Goal: Transaction & Acquisition: Purchase product/service

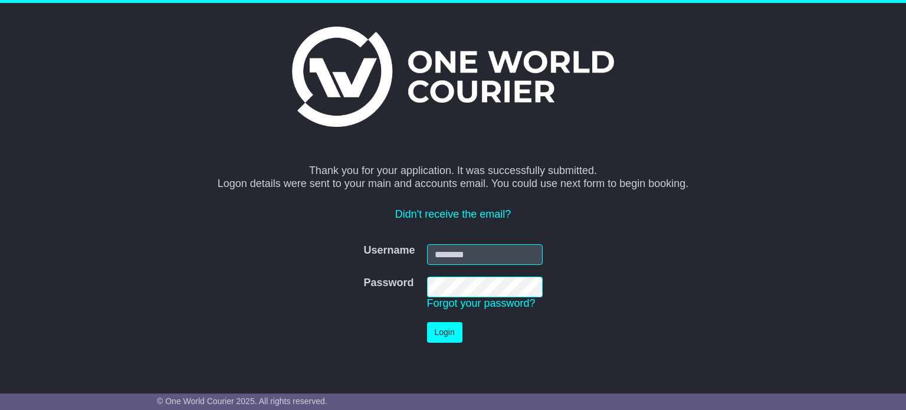
type input "**********"
click at [442, 335] on button "Login" at bounding box center [444, 332] width 35 height 21
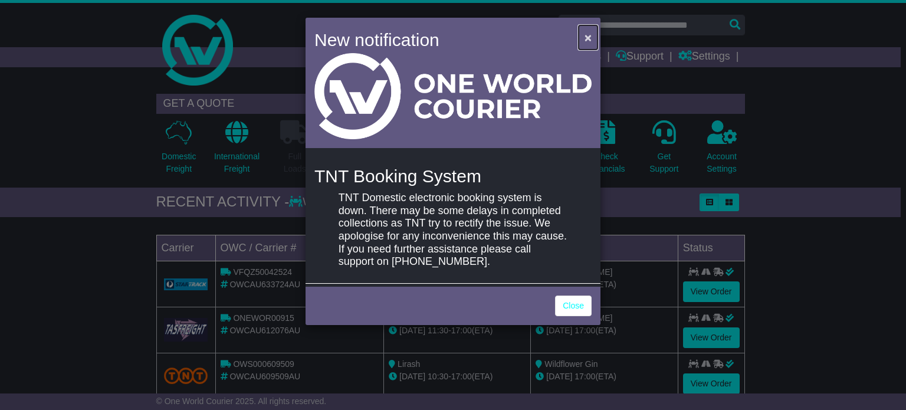
click at [588, 39] on span "×" at bounding box center [587, 38] width 7 height 14
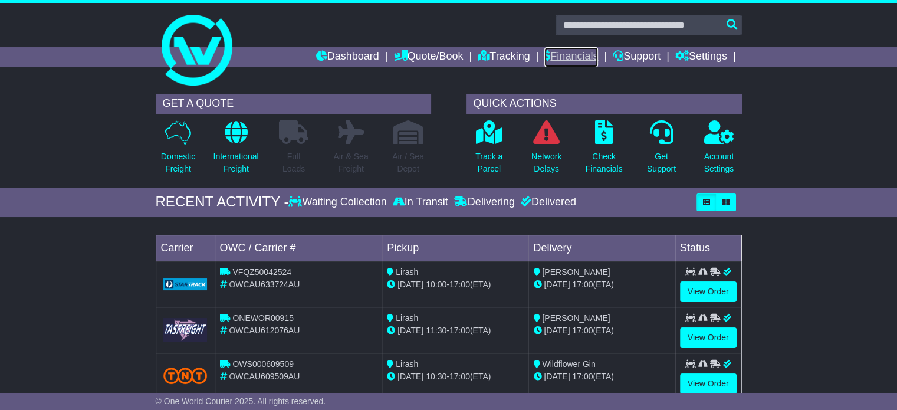
click at [552, 55] on link "Financials" at bounding box center [571, 57] width 54 height 20
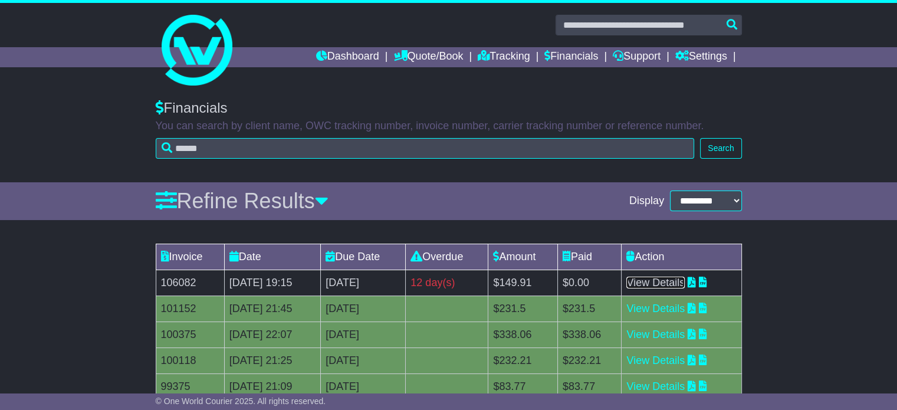
click at [663, 285] on link "View Details" at bounding box center [655, 283] width 58 height 12
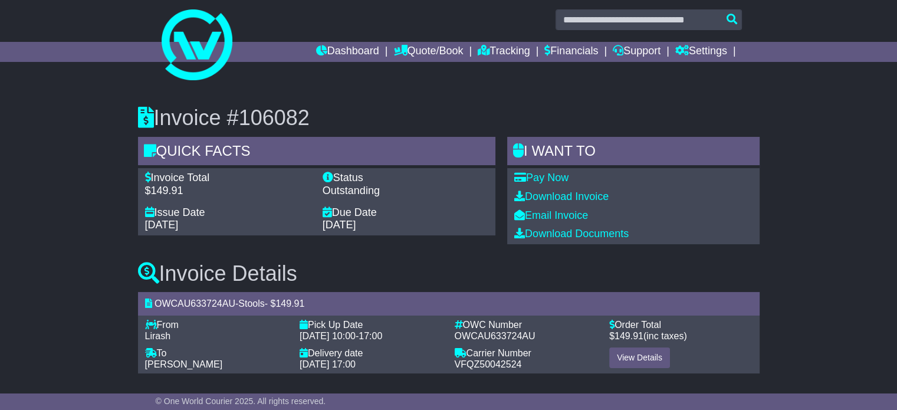
scroll to position [7, 0]
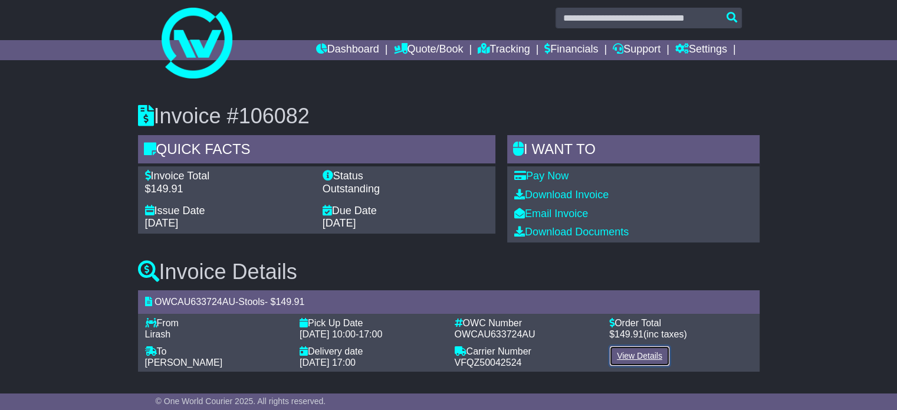
click at [633, 360] on link "View Details" at bounding box center [639, 355] width 61 height 21
click at [562, 176] on link "Pay Now" at bounding box center [541, 176] width 54 height 12
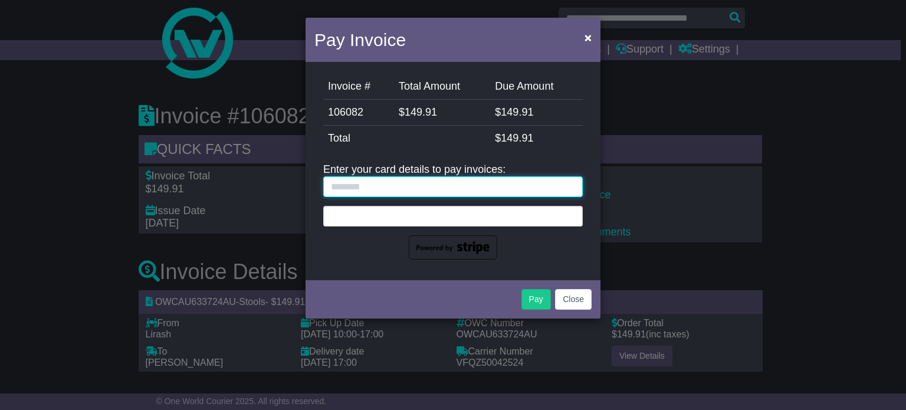
click at [340, 186] on input "text" at bounding box center [452, 186] width 259 height 21
type input "**********"
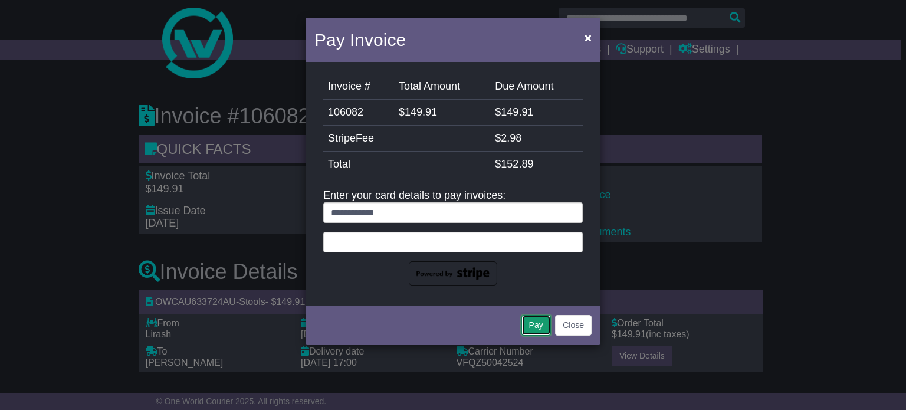
click at [535, 330] on button "Pay" at bounding box center [535, 325] width 29 height 21
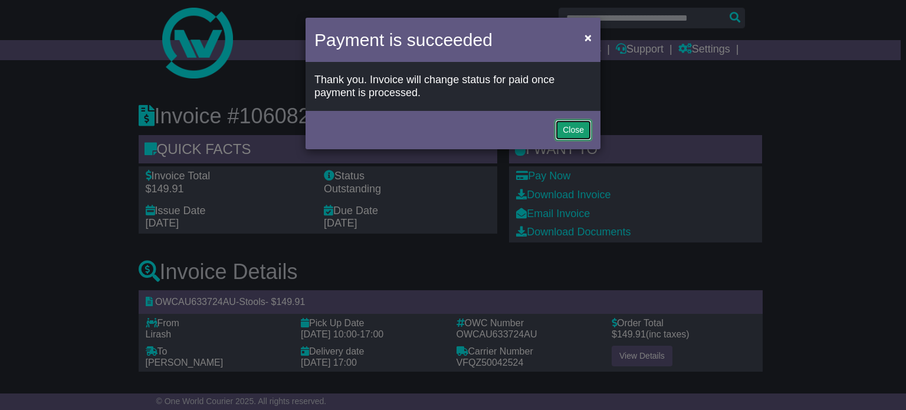
click at [575, 133] on button "Close" at bounding box center [573, 130] width 37 height 21
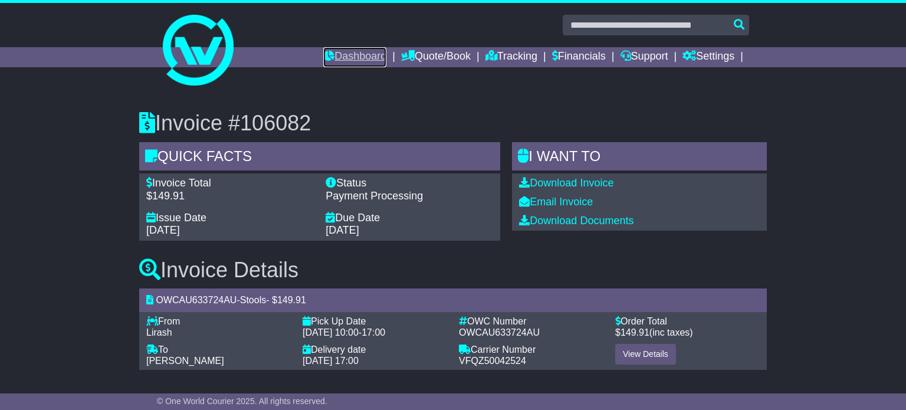
click at [347, 57] on link "Dashboard" at bounding box center [354, 57] width 63 height 20
